Goal: Transaction & Acquisition: Purchase product/service

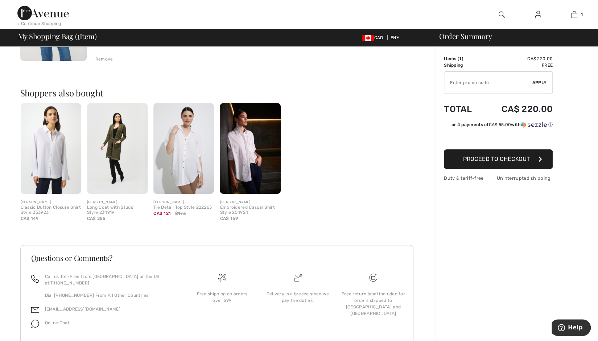
click at [520, 161] on span "Proceed to Checkout" at bounding box center [496, 158] width 67 height 7
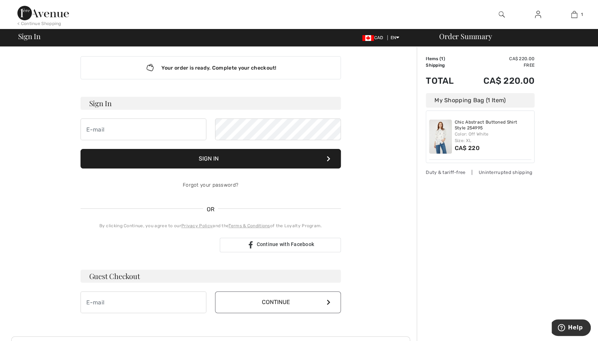
scroll to position [109, 0]
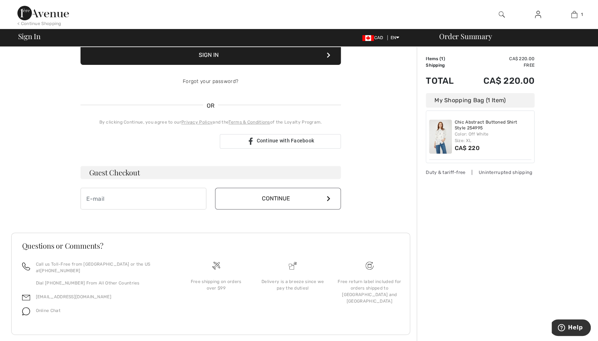
type input "sergio@1ereavenue.com"
click at [142, 192] on input "email" at bounding box center [143, 199] width 126 height 22
type input "dsfsdfds@yahoo.ca"
click at [315, 200] on button "Continue" at bounding box center [278, 199] width 126 height 22
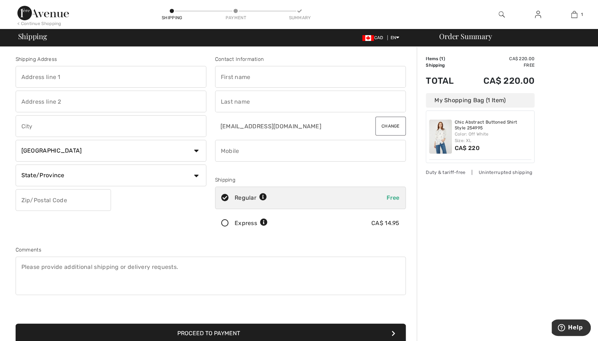
click at [75, 75] on input "text" at bounding box center [111, 77] width 191 height 22
type input "243 Rue Montreuil"
type input "Laval"
select select "QC"
type input "H7X 3K3"
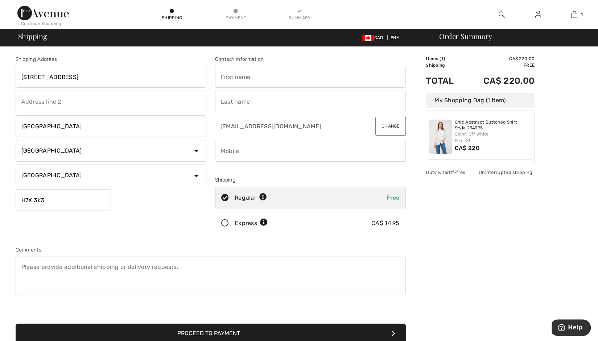
type input "serge"
type input "akkoyan"
type input "5148171101"
type input "H7X3K3"
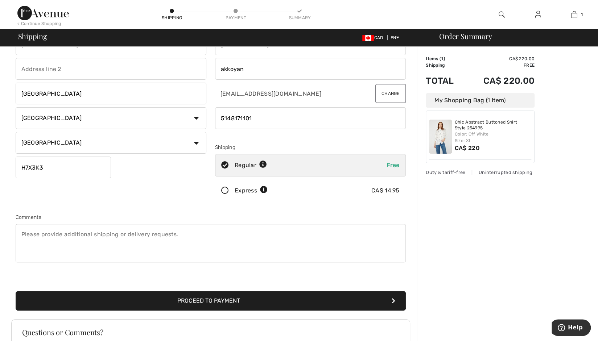
scroll to position [72, 0]
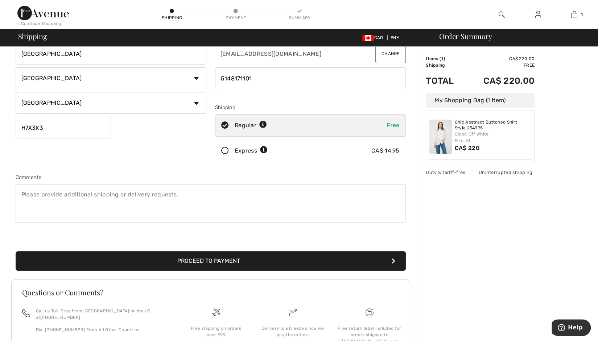
click at [217, 264] on button "Proceed to Payment" at bounding box center [211, 261] width 390 height 20
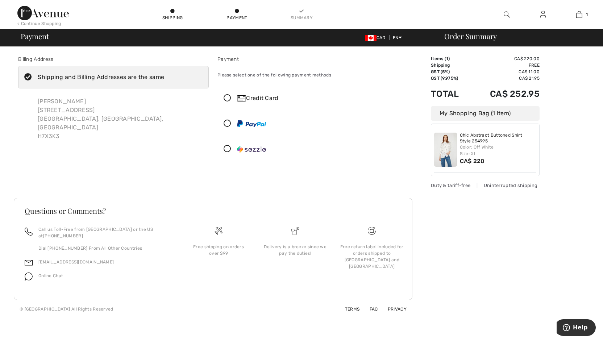
click at [257, 130] on div at bounding box center [310, 124] width 184 height 22
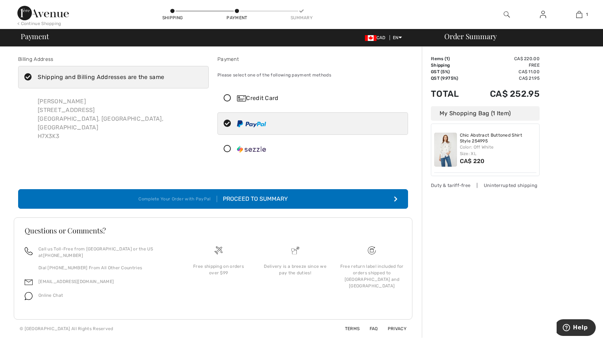
click at [223, 188] on div "Proceed to Summary Complete Your Order with PayPal Proceed to Summary Complete …" at bounding box center [213, 190] width 399 height 37
click at [210, 197] on div "Complete Your Order with PayPal" at bounding box center [177, 199] width 78 height 7
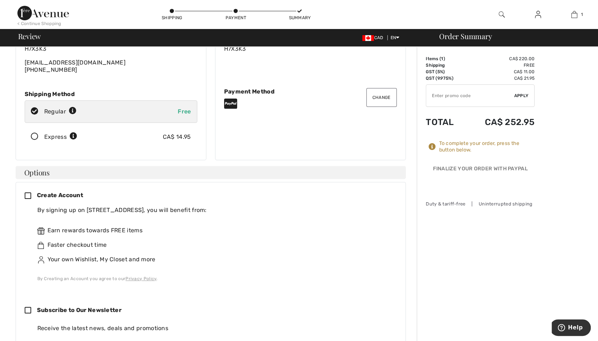
scroll to position [109, 0]
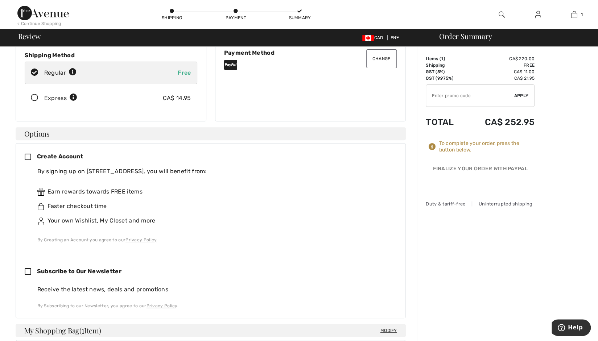
click at [23, 266] on div "Create Account By signing up on [GEOGRAPHIC_DATA], you will benefit from: Earn …" at bounding box center [211, 230] width 390 height 175
click at [26, 268] on icon at bounding box center [31, 272] width 12 height 8
checkbox input "true"
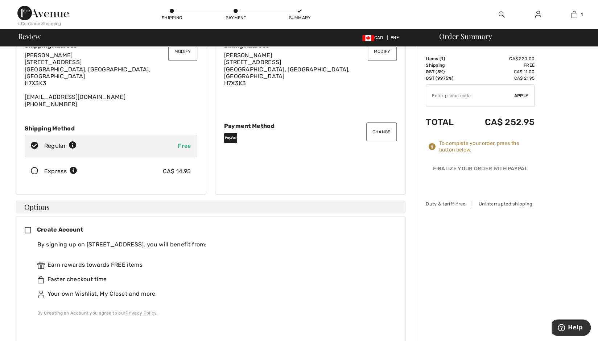
scroll to position [0, 0]
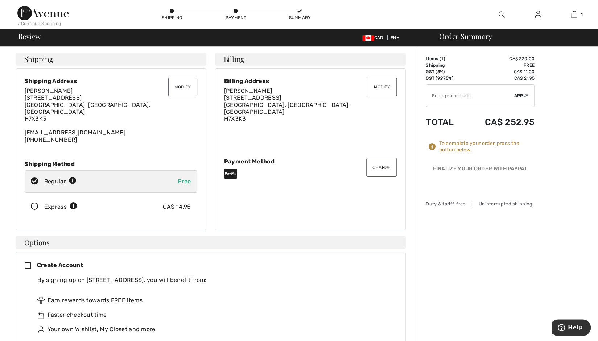
click at [63, 16] on img at bounding box center [42, 13] width 51 height 14
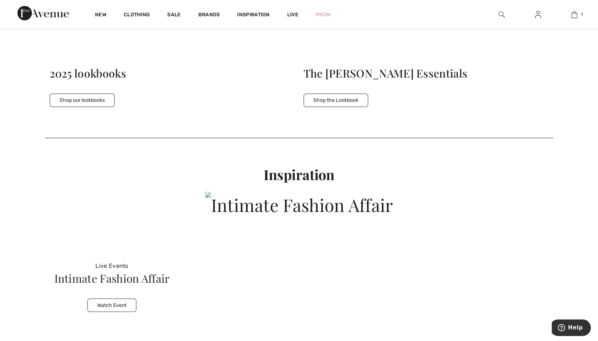
scroll to position [2624, 0]
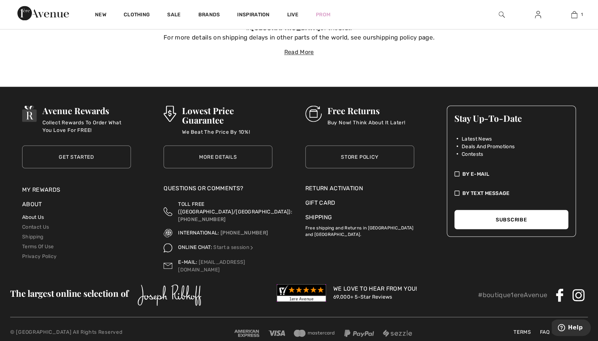
click at [25, 214] on link "About Us" at bounding box center [33, 217] width 22 height 6
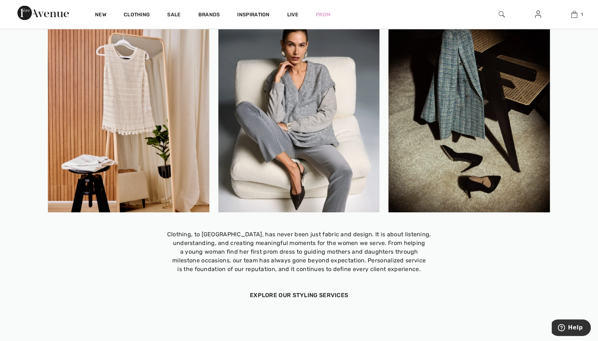
scroll to position [979, 0]
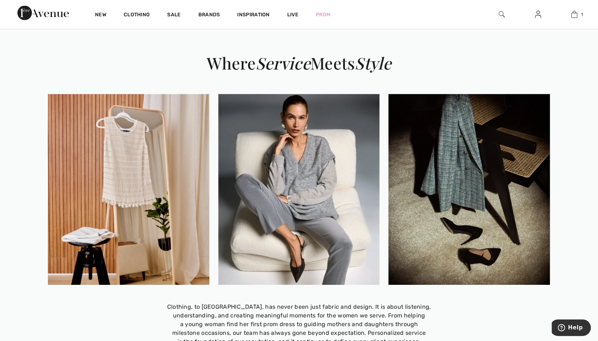
click at [281, 57] on em "Service" at bounding box center [283, 63] width 55 height 22
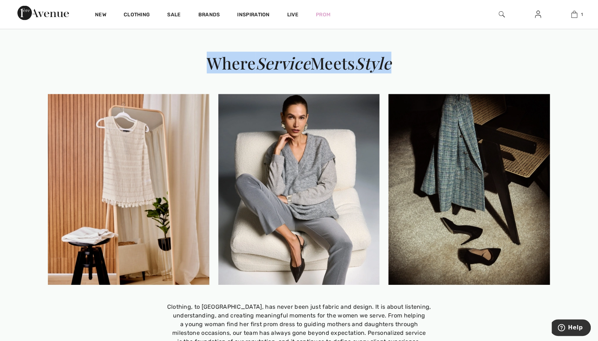
click at [281, 57] on em "Service" at bounding box center [283, 63] width 55 height 22
copy div "Where Service Meets Style"
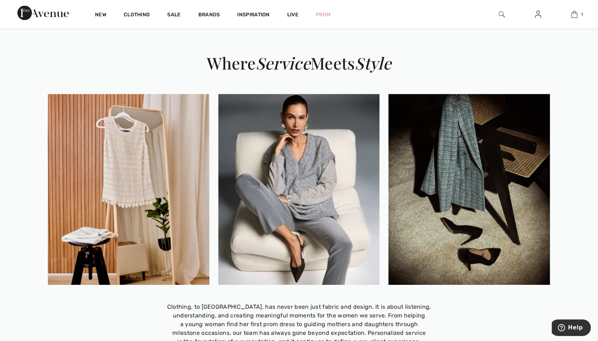
click at [468, 73] on div "Where Service Meets Style Clothing, to us, has never been just fabric and desig…" at bounding box center [299, 213] width 502 height 317
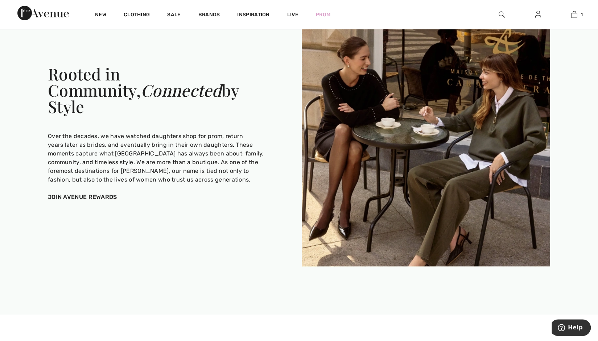
scroll to position [1812, 0]
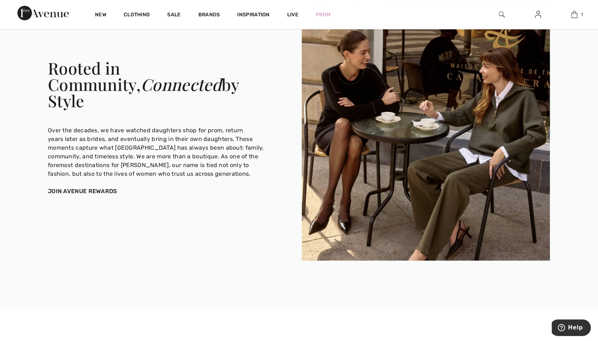
click at [155, 83] on div "Rooted in Community, Connected by Style" at bounding box center [156, 89] width 217 height 58
click at [155, 82] on div "Rooted in Community, Connected by Style" at bounding box center [156, 89] width 217 height 58
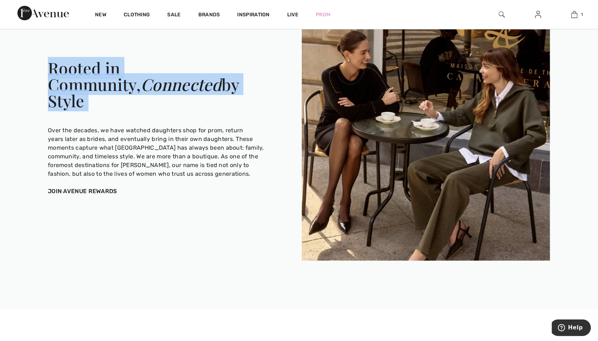
click at [155, 82] on div "Rooted in Community, Connected by Style" at bounding box center [156, 89] width 217 height 58
copy div "Rooted in Community, Connected by Style"
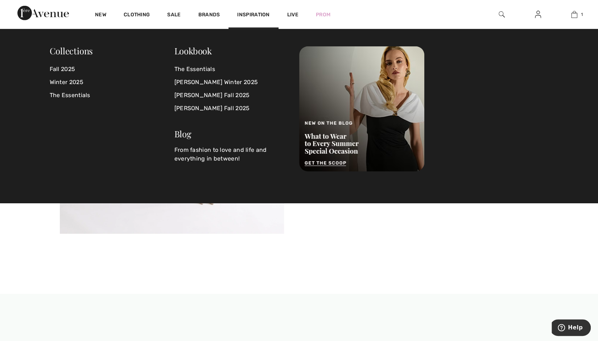
scroll to position [1413, 0]
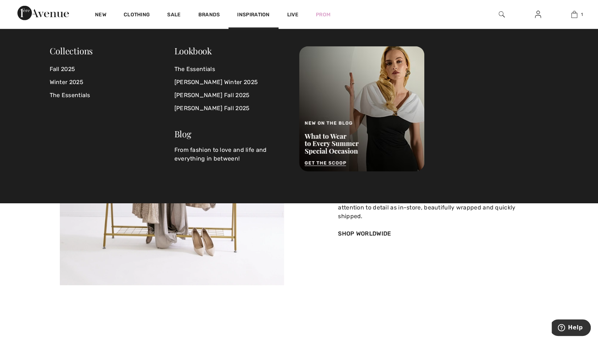
click at [449, 310] on section "From Boutique to Global Community Over twenty years ago, we introduced 1ère Ave…" at bounding box center [299, 165] width 598 height 360
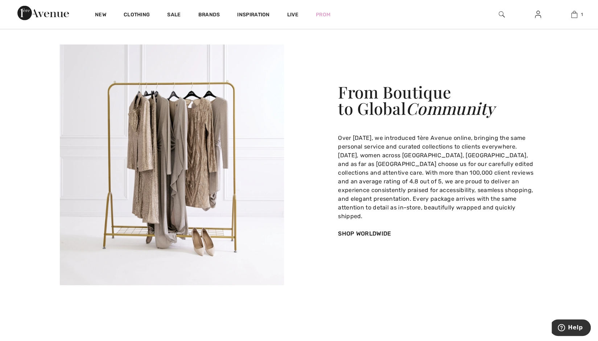
scroll to position [1341, 0]
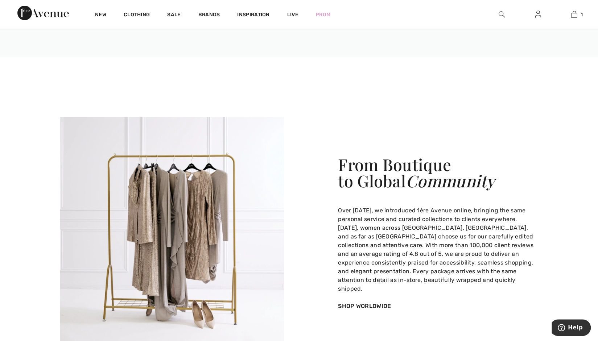
click at [413, 176] on em "Community" at bounding box center [450, 181] width 89 height 22
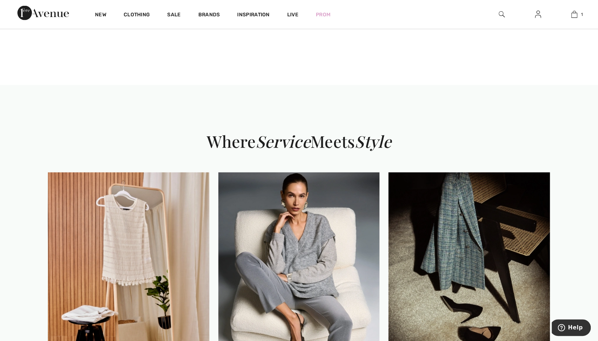
scroll to position [870, 0]
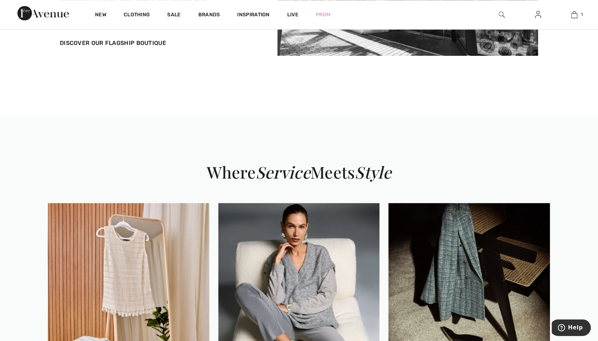
click at [283, 174] on em "Service" at bounding box center [283, 172] width 55 height 22
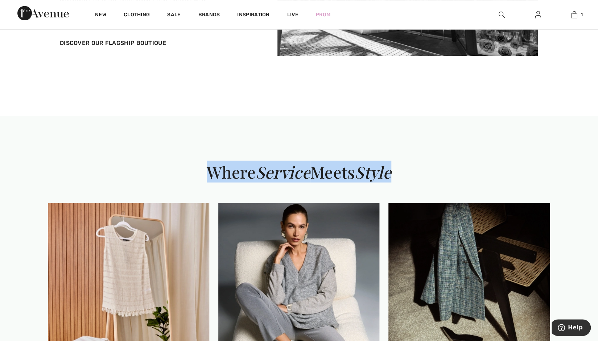
click at [283, 174] on em "Service" at bounding box center [283, 172] width 55 height 22
copy div "Where Service Meets Style"
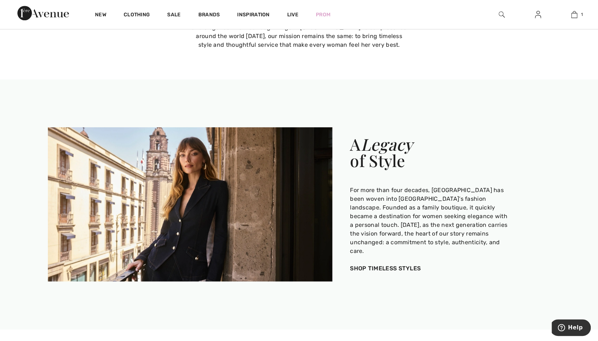
scroll to position [362, 0]
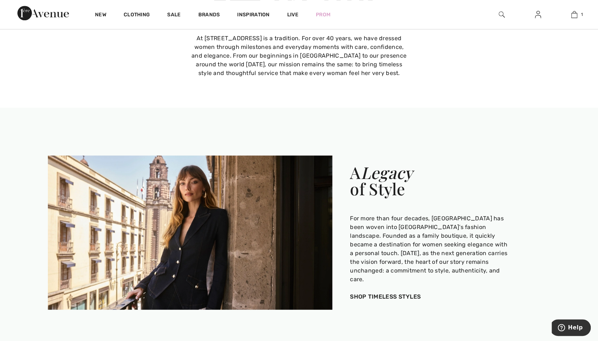
click at [399, 192] on div "A Legacy of Style" at bounding box center [450, 184] width 200 height 41
click at [398, 192] on div "A Legacy of Style" at bounding box center [450, 184] width 200 height 41
click at [398, 191] on div "A Legacy of Style" at bounding box center [450, 184] width 200 height 41
click at [402, 197] on div "A Legacy of Style" at bounding box center [450, 184] width 200 height 41
drag, startPoint x: 407, startPoint y: 200, endPoint x: 351, endPoint y: 182, distance: 58.6
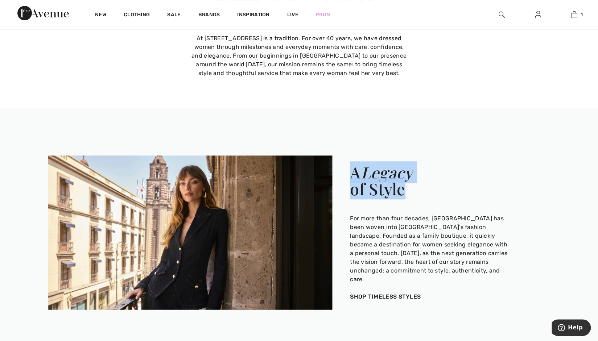
click at [351, 182] on div "A Legacy of Style" at bounding box center [450, 184] width 200 height 41
copy div "A Legacy of Style"
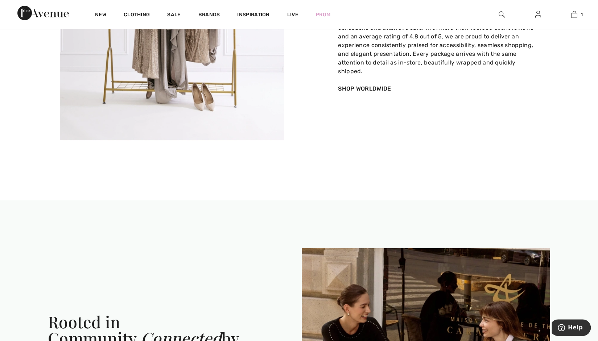
scroll to position [1703, 0]
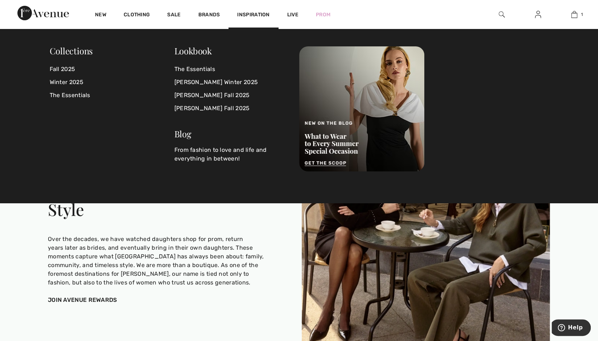
click at [185, 260] on div "Over the decades, we have watched daughters shop for prom, return years later a…" at bounding box center [156, 261] width 217 height 52
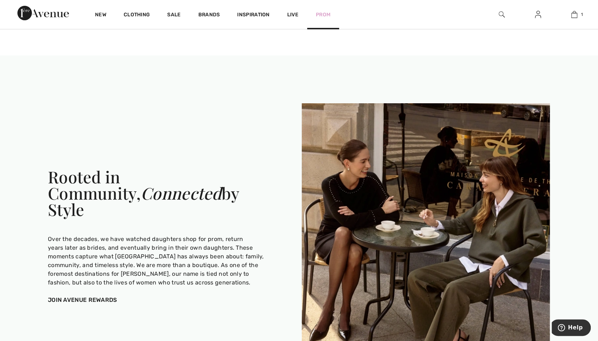
click at [331, 14] on div "Prom" at bounding box center [323, 15] width 32 height 30
click at [325, 15] on link "Prom" at bounding box center [323, 15] width 14 height 8
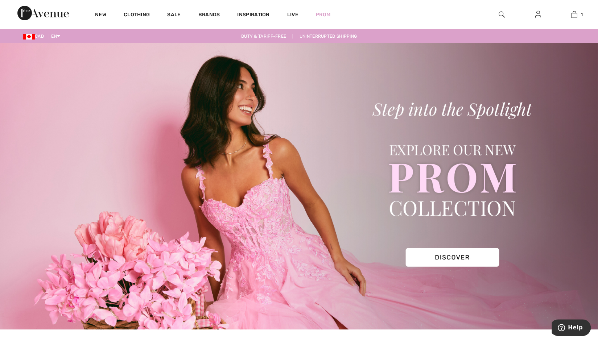
click at [320, 190] on img at bounding box center [299, 186] width 598 height 286
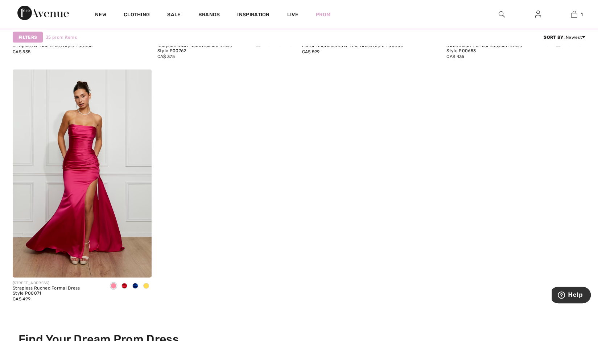
scroll to position [2972, 0]
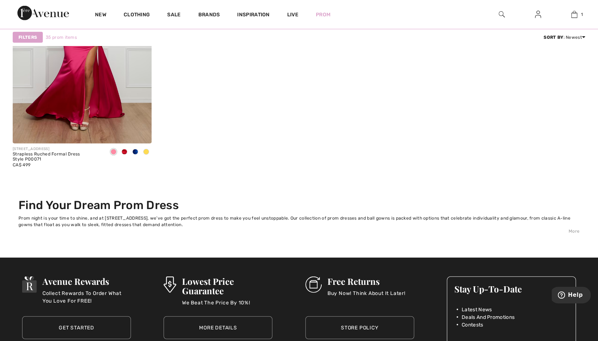
click at [8, 9] on div "New Clothing Sale Brands Inspiration Live Prom 1 Added to Bag [PERSON_NAME] Chi…" at bounding box center [299, 14] width 598 height 29
click at [20, 11] on img at bounding box center [42, 13] width 51 height 14
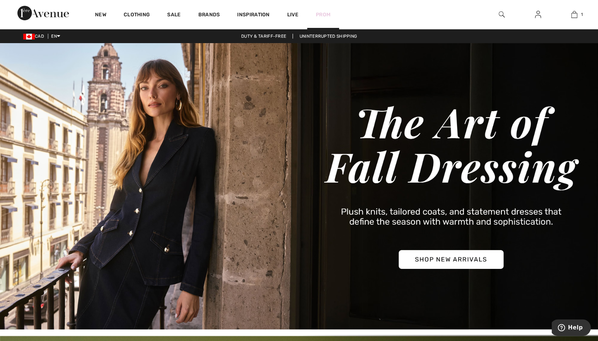
click at [319, 14] on link "Prom" at bounding box center [323, 15] width 14 height 8
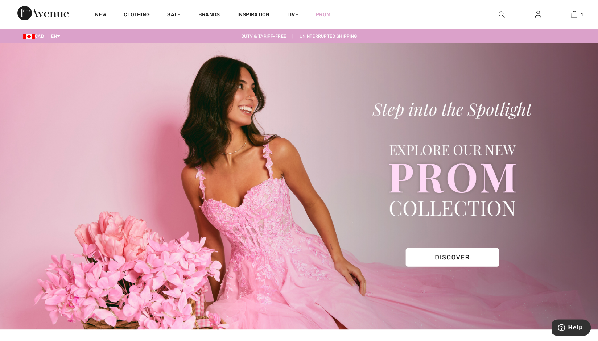
click at [359, 165] on img at bounding box center [299, 186] width 598 height 286
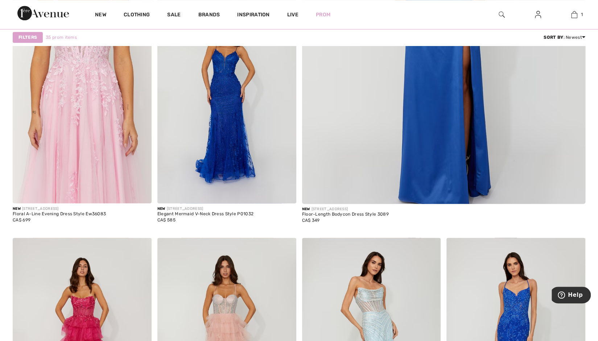
scroll to position [435, 0]
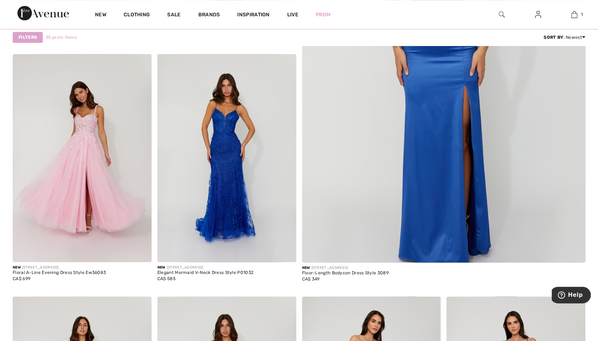
click at [57, 11] on img at bounding box center [42, 13] width 51 height 14
